Goal: Task Accomplishment & Management: Manage account settings

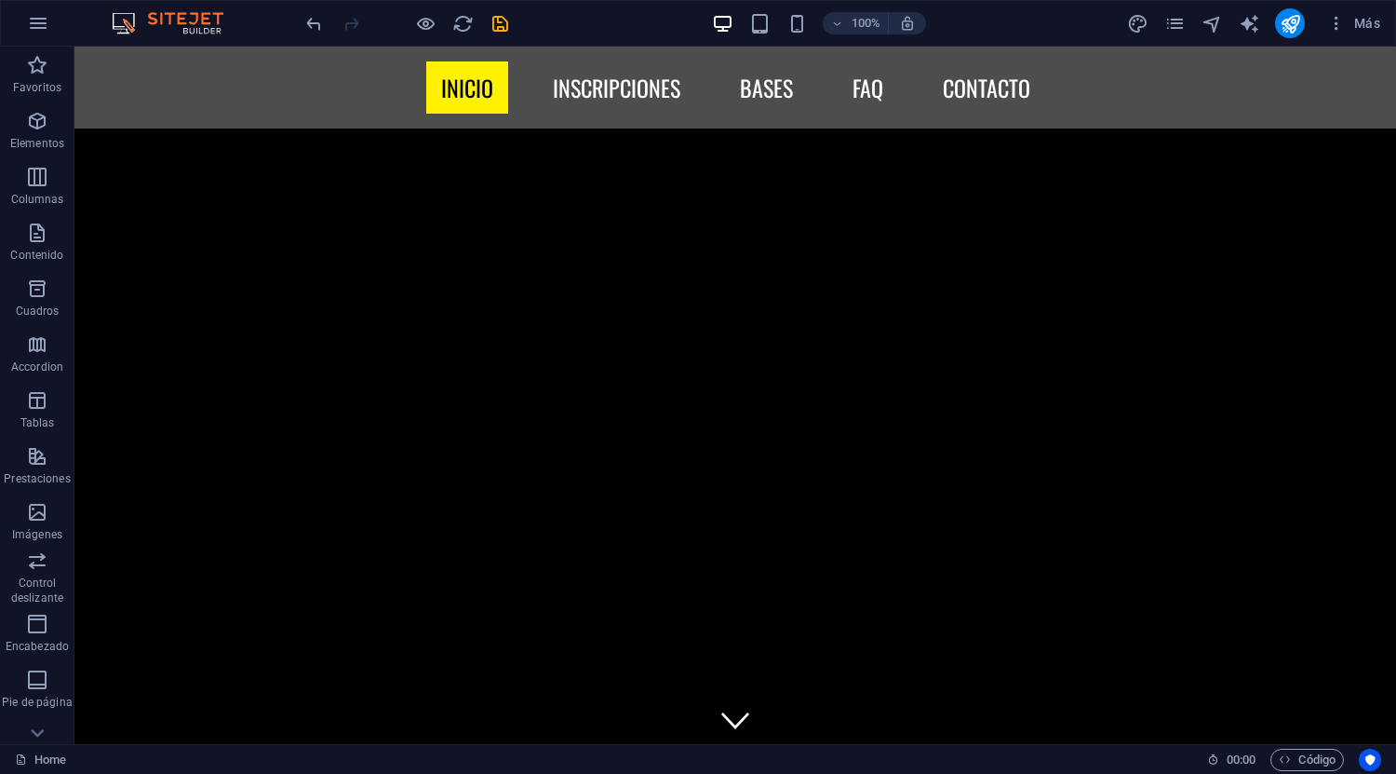
scroll to position [4283, 0]
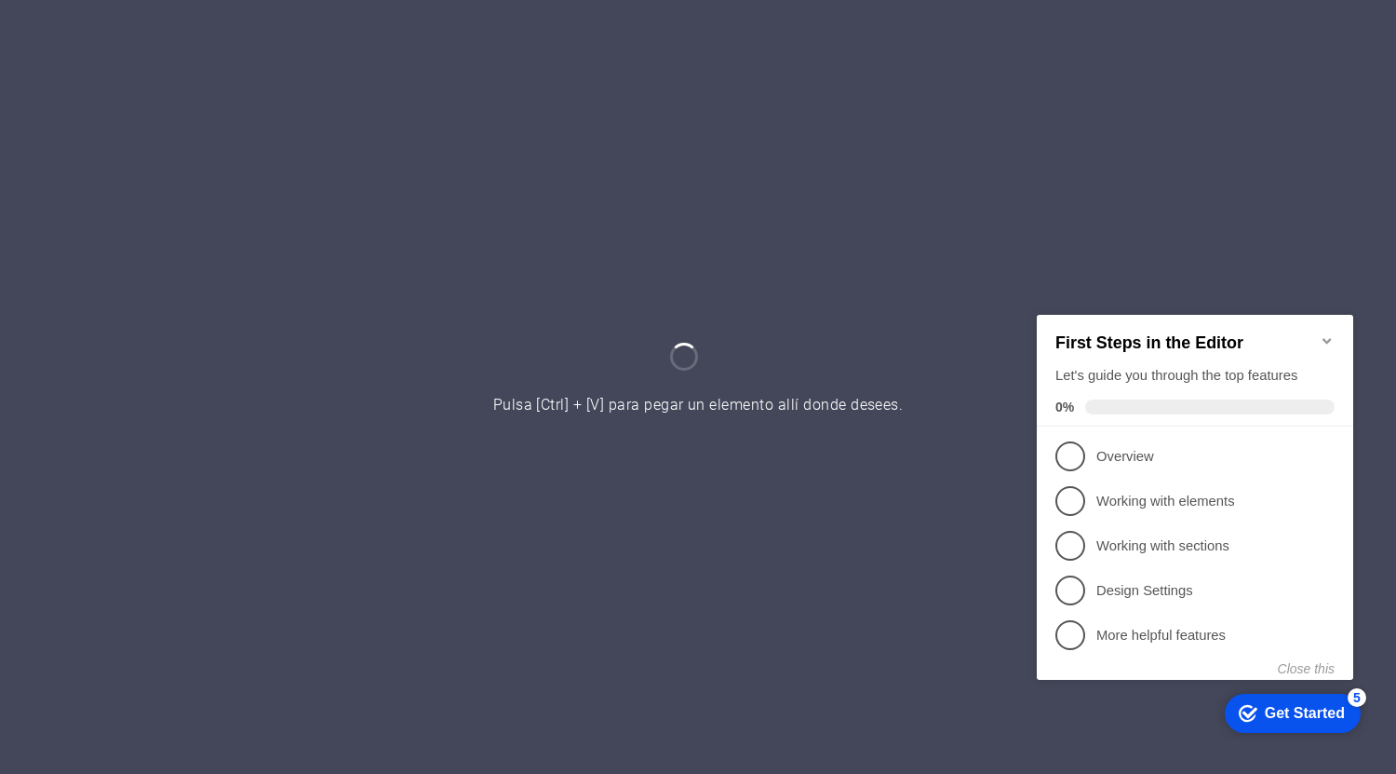
click at [1331, 332] on icon "Minimize checklist" at bounding box center [1327, 339] width 15 height 15
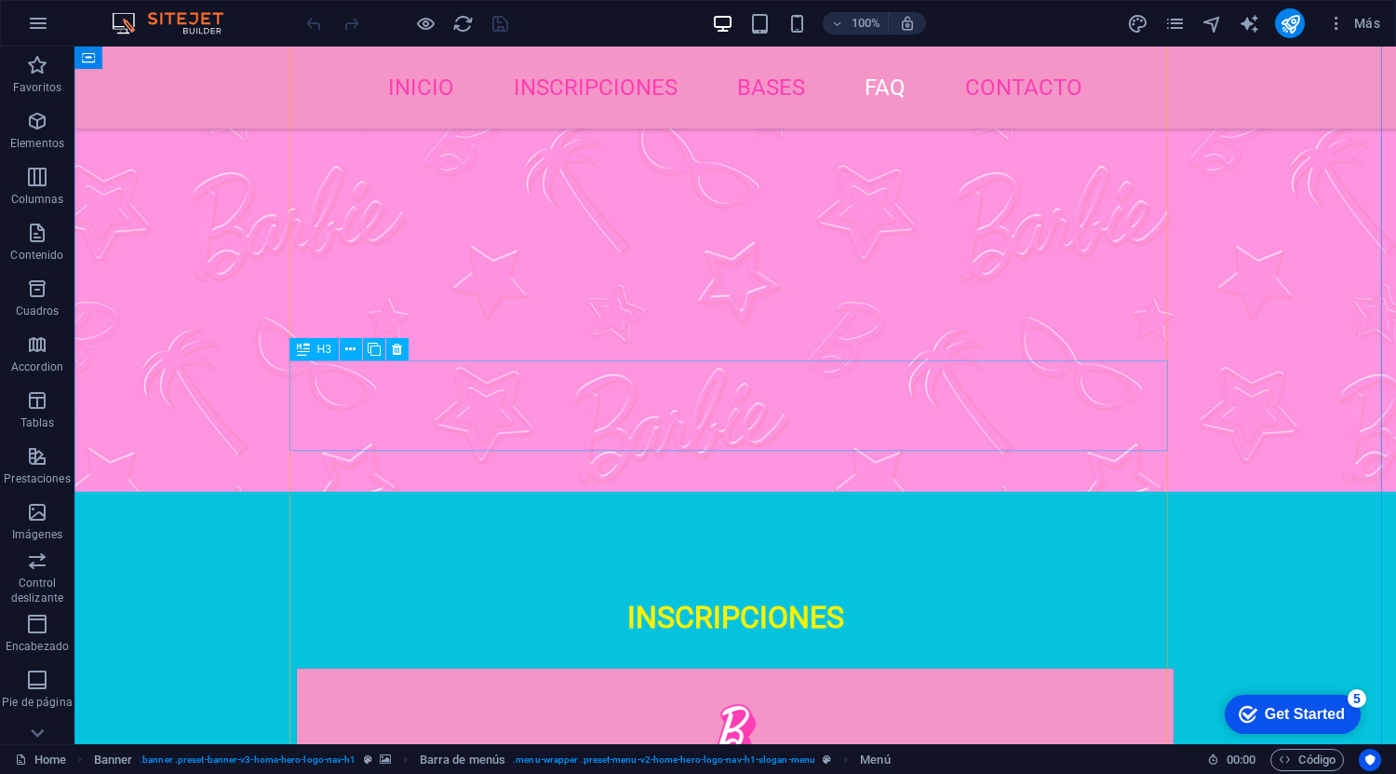
scroll to position [6703, 0]
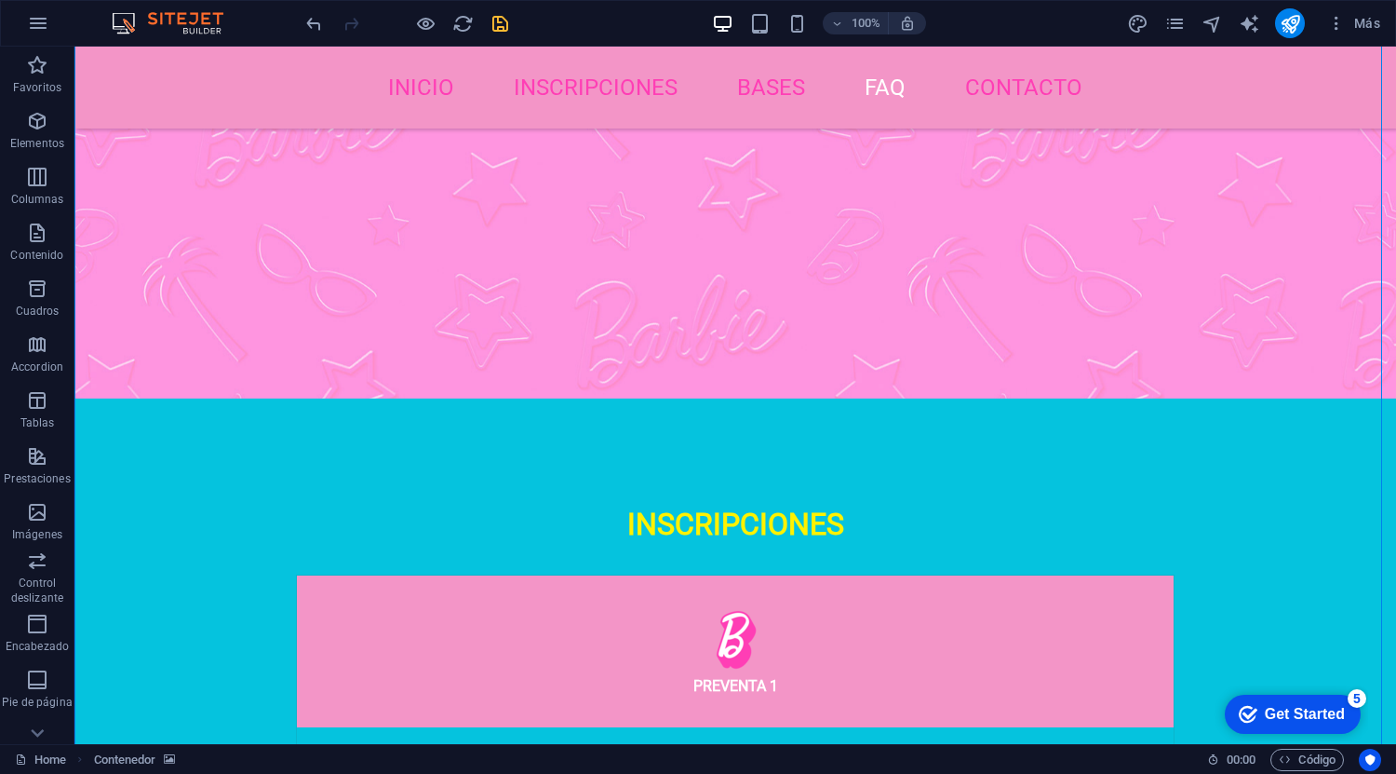
click at [0, 0] on icon "save" at bounding box center [0, 0] width 0 height 0
